Goal: Information Seeking & Learning: Understand process/instructions

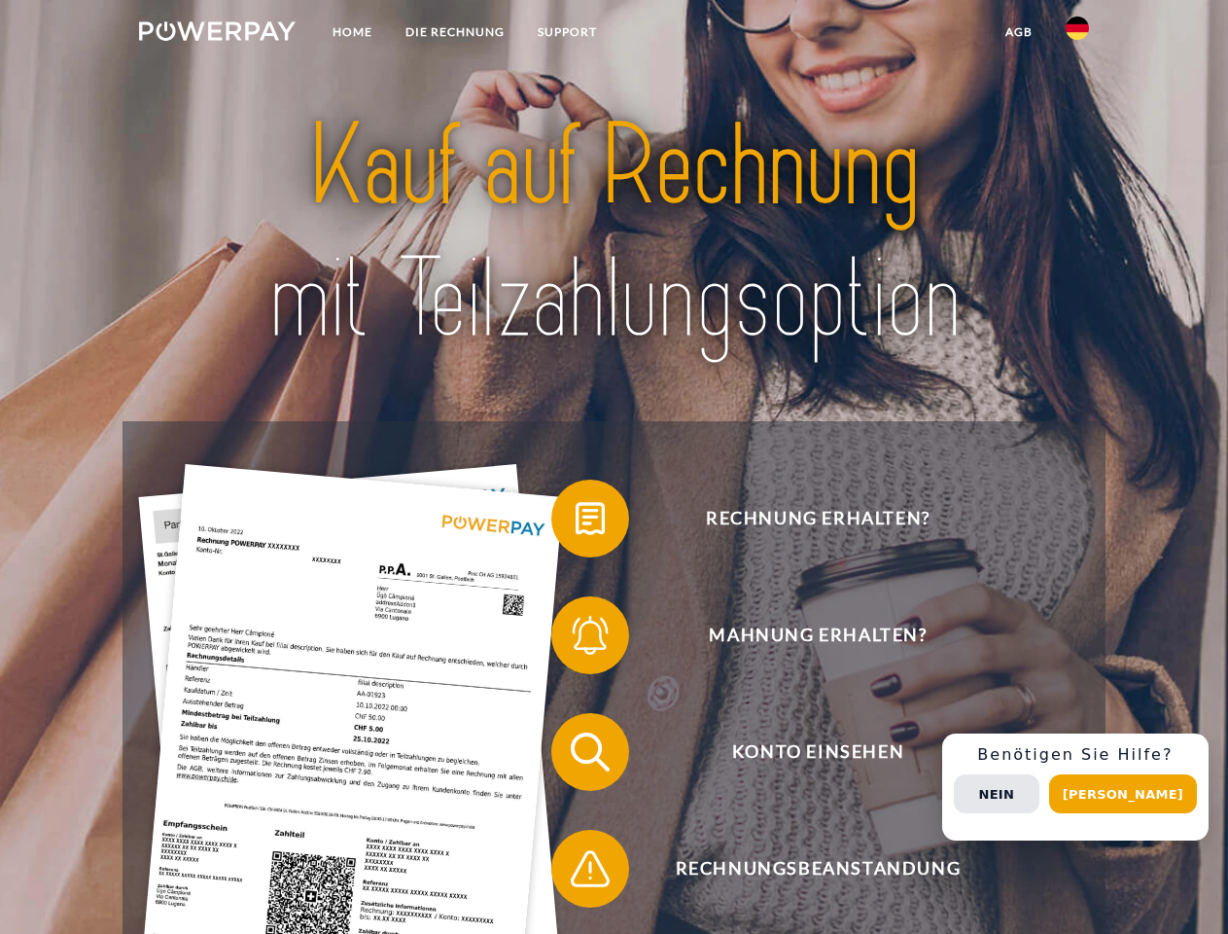
click at [217, 34] on img at bounding box center [217, 30] width 157 height 19
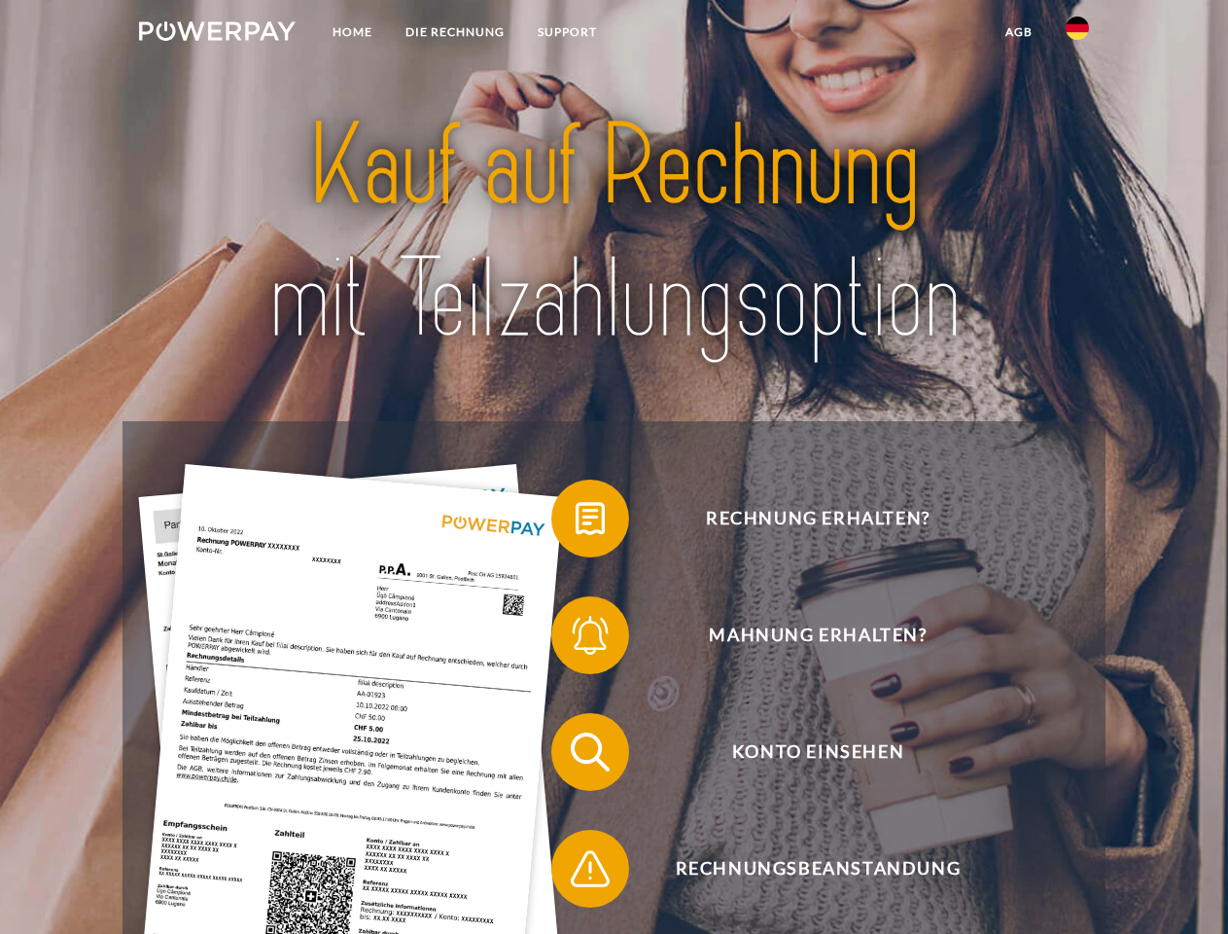
click at [1078, 34] on img at bounding box center [1077, 28] width 23 height 23
click at [1018, 32] on link "agb" at bounding box center [1019, 32] width 60 height 35
click at [576, 522] on span at bounding box center [561, 518] width 97 height 97
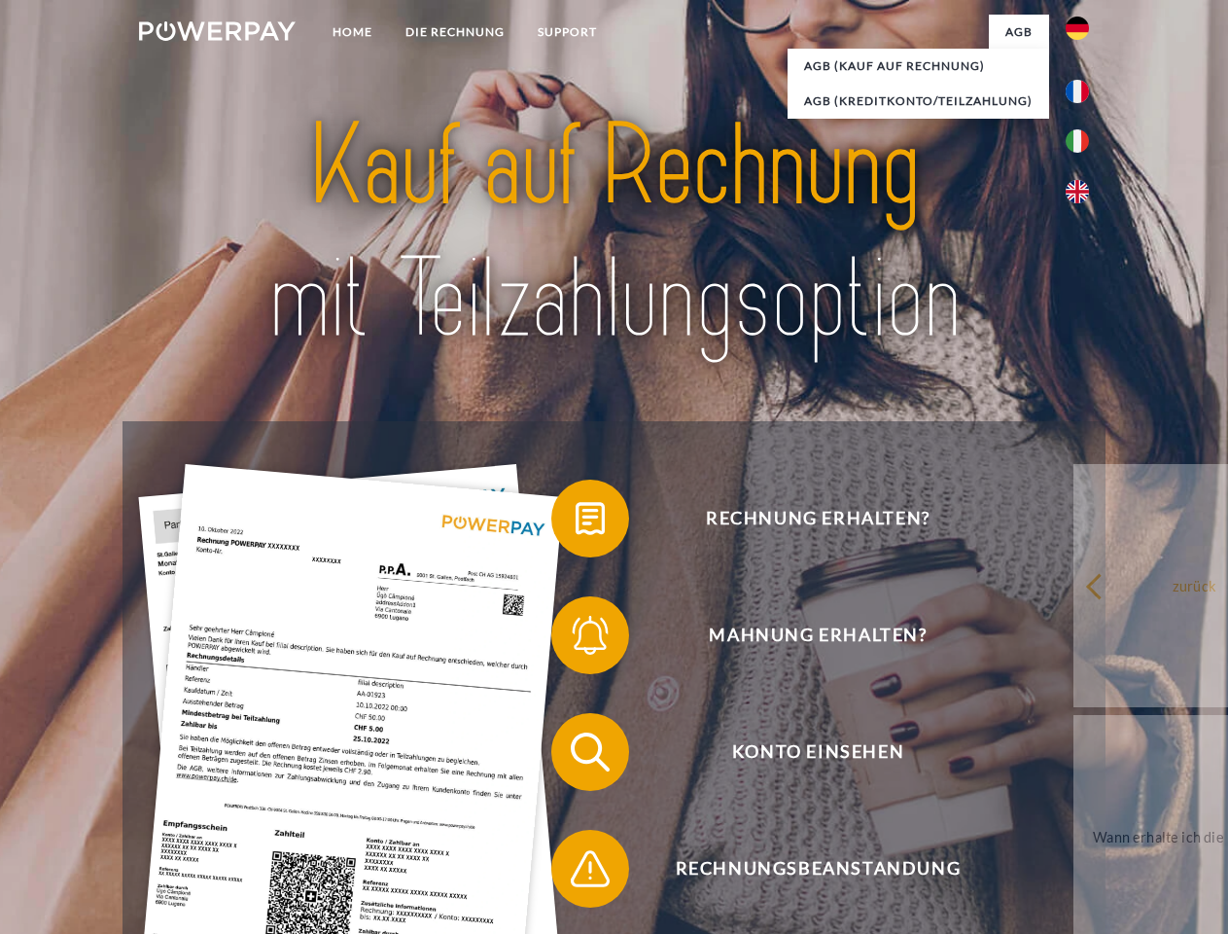
click at [576, 639] on span at bounding box center [561, 635] width 97 height 97
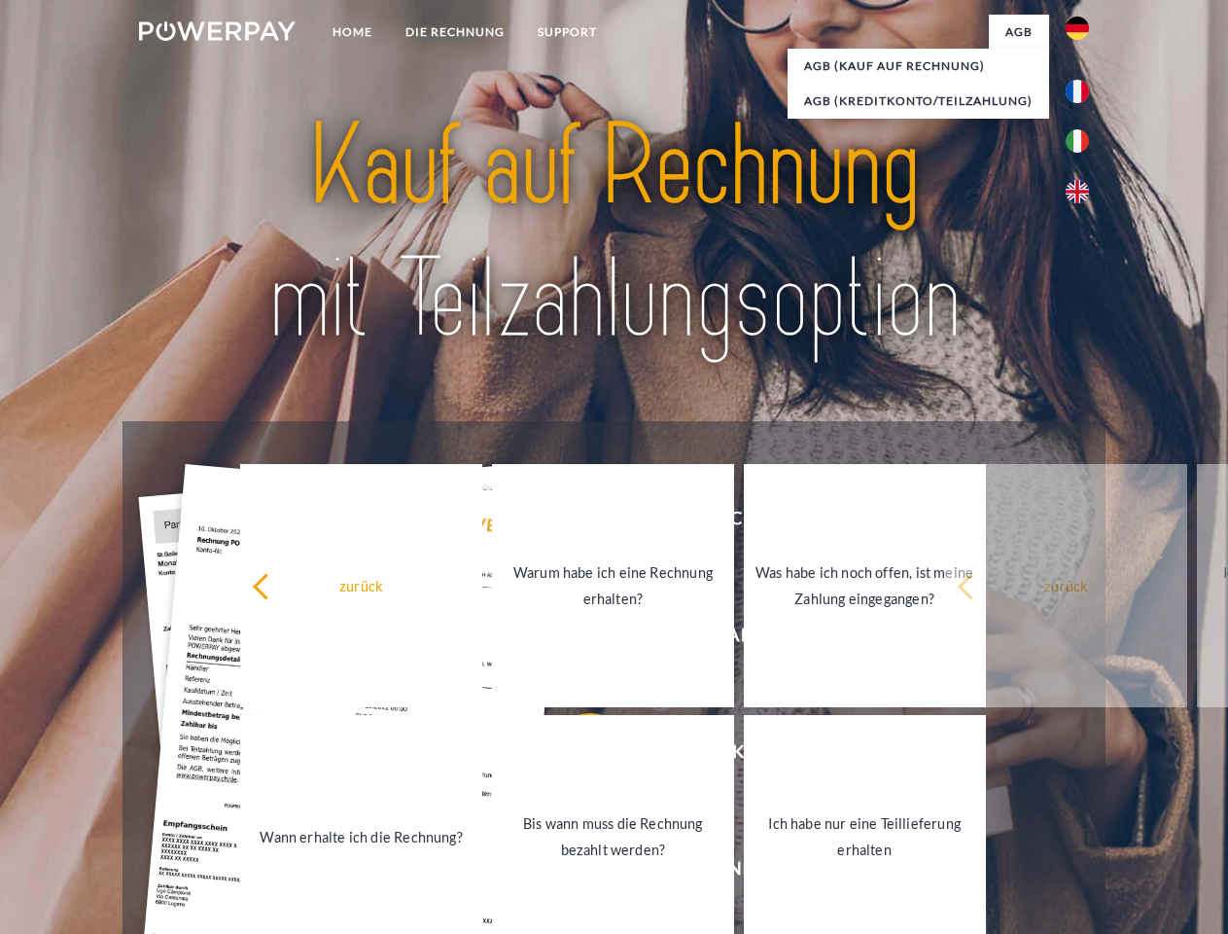
click at [576, 756] on link "Bis wann muss die Rechnung bezahlt werden?" at bounding box center [613, 836] width 242 height 243
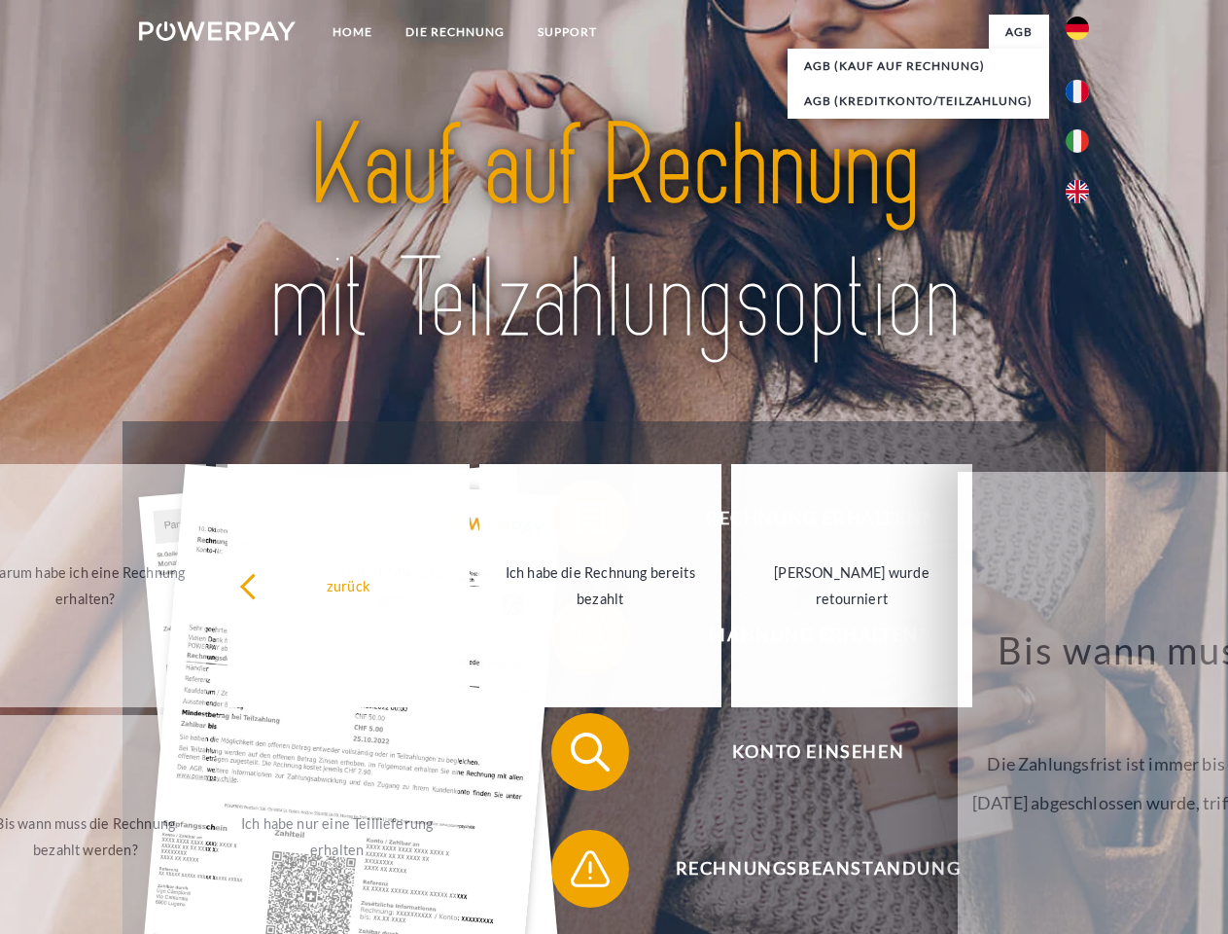
click at [576, 872] on div "Rechnung erhalten? Mahnung erhalten? Konto einsehen" at bounding box center [614, 810] width 982 height 778
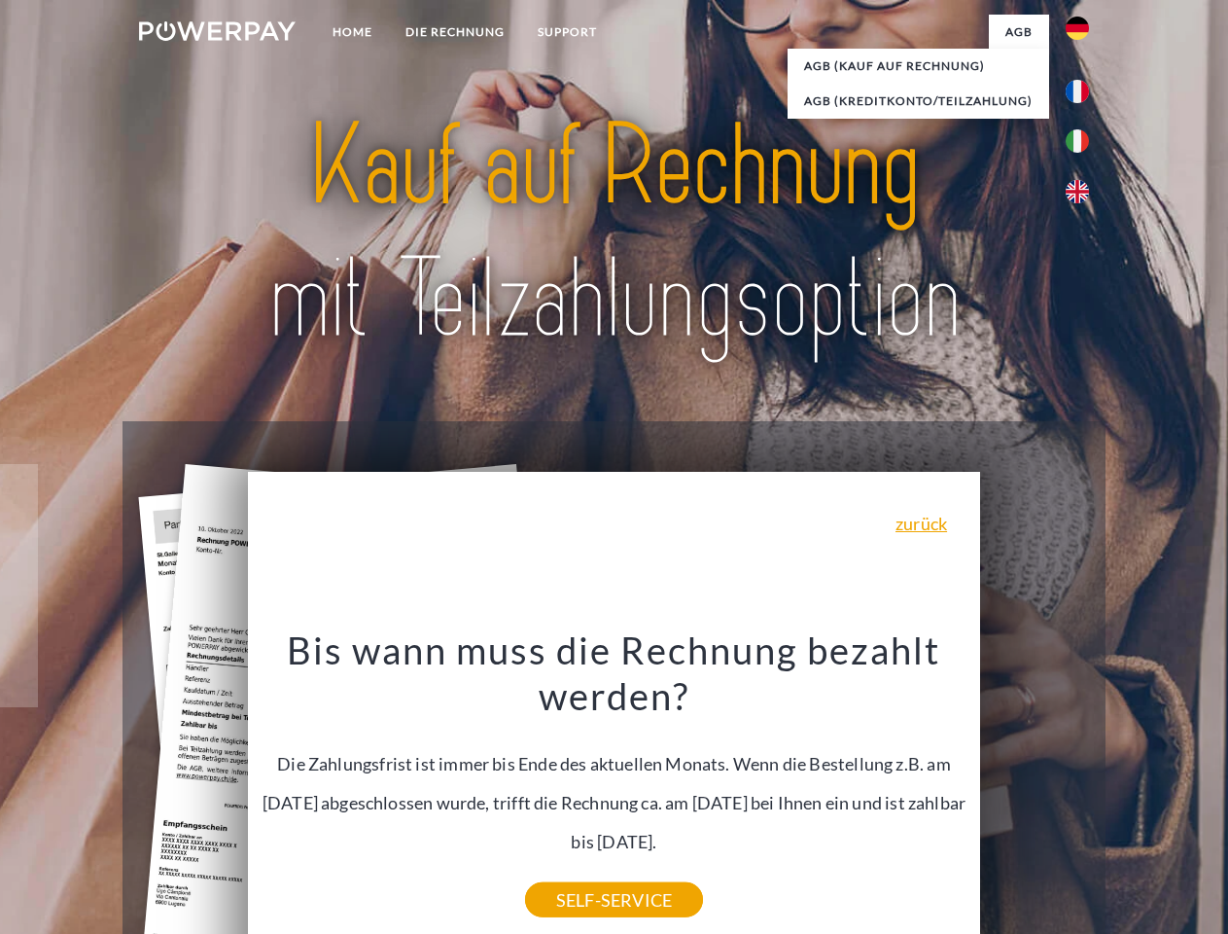
click at [1083, 787] on div "Rechnung erhalten? Mahnung erhalten? Konto einsehen" at bounding box center [614, 810] width 982 height 778
click at [1035, 791] on span "Konto einsehen" at bounding box center [818, 752] width 477 height 78
click at [1130, 794] on header "Home DIE RECHNUNG SUPPORT" at bounding box center [614, 671] width 1228 height 1343
